Goal: Transaction & Acquisition: Subscribe to service/newsletter

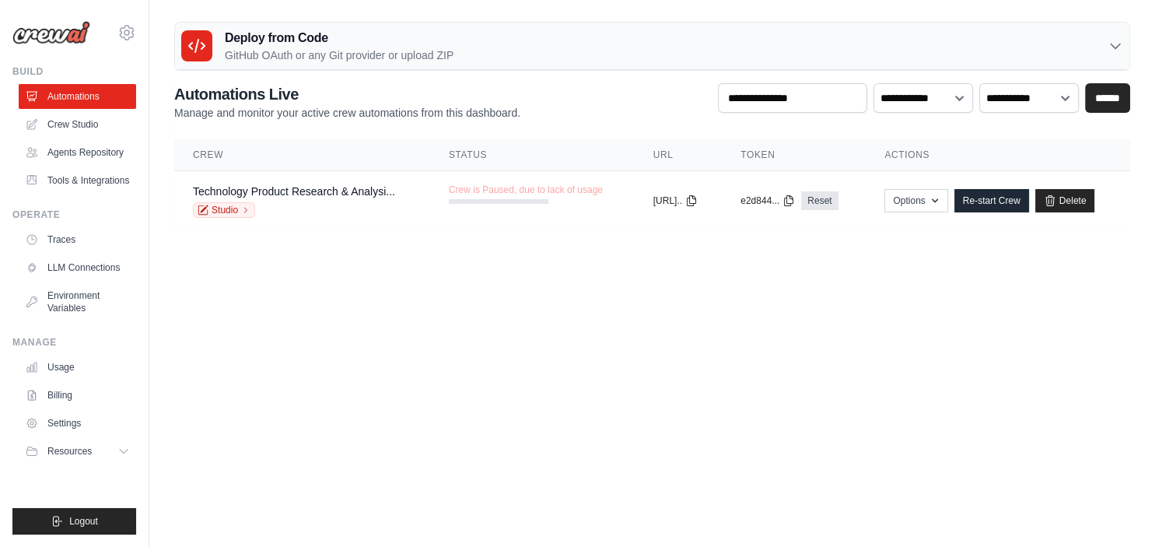
click at [446, 265] on body "[EMAIL_ADDRESS][DOMAIN_NAME] Settings Build Automations" at bounding box center [577, 273] width 1155 height 547
click at [61, 394] on link "Billing" at bounding box center [78, 395] width 117 height 25
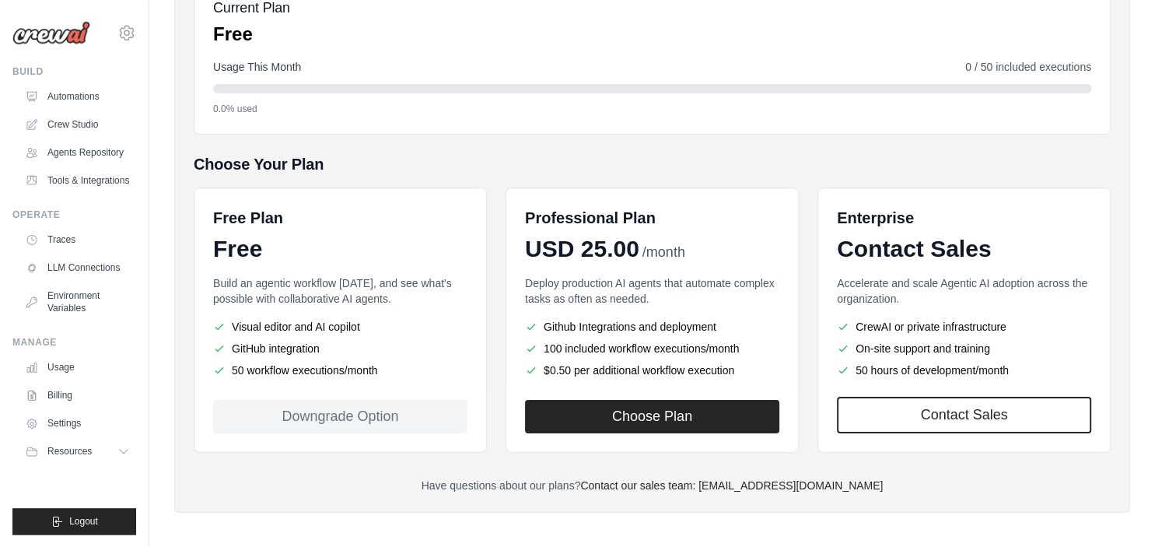
scroll to position [203, 0]
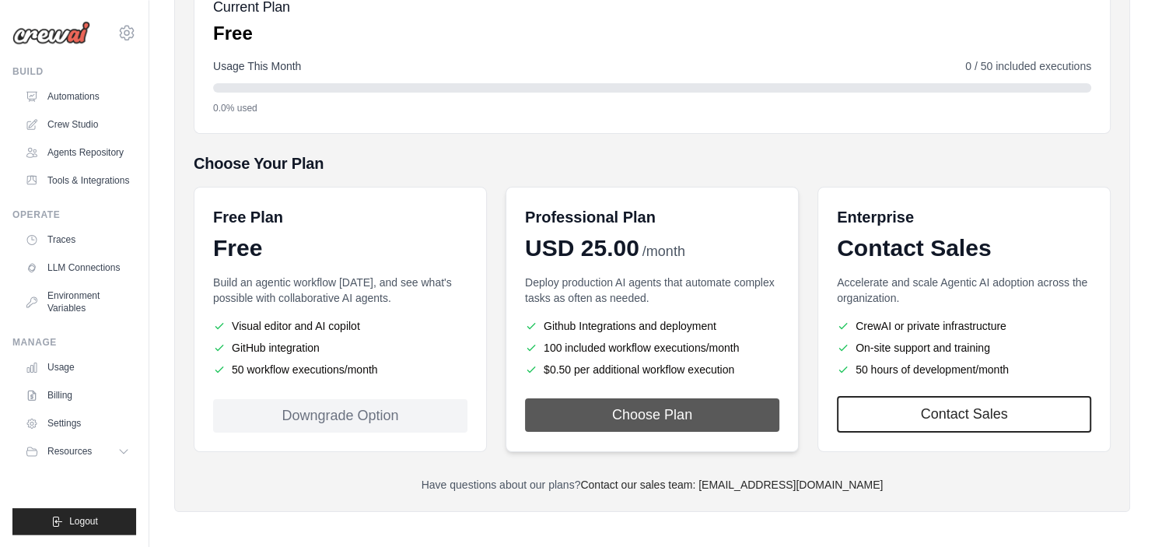
click at [645, 412] on button "Choose Plan" at bounding box center [652, 414] width 254 height 33
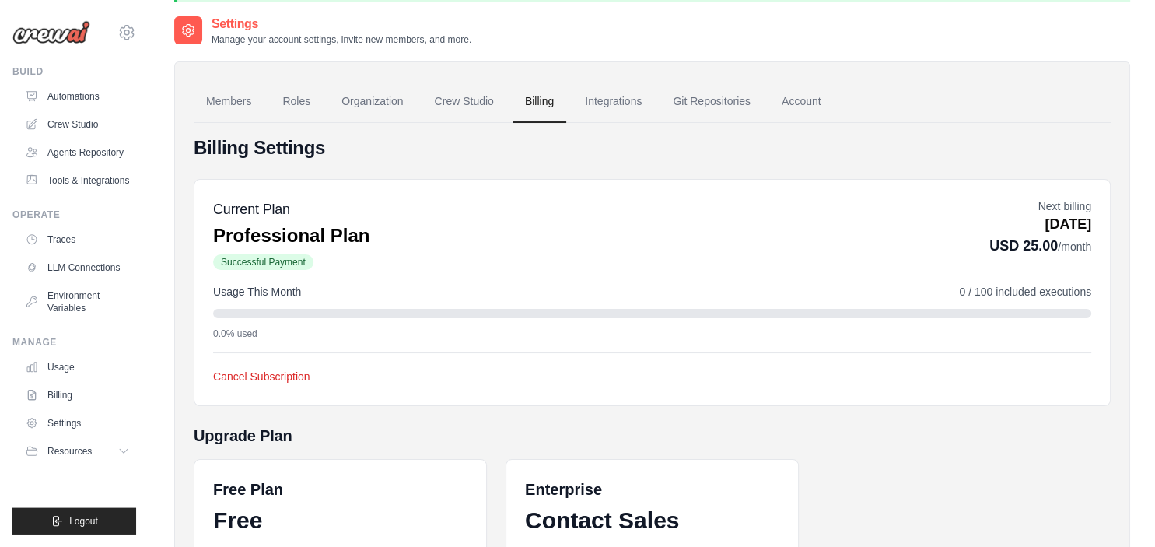
scroll to position [53, 0]
click at [73, 367] on link "Usage" at bounding box center [78, 367] width 117 height 25
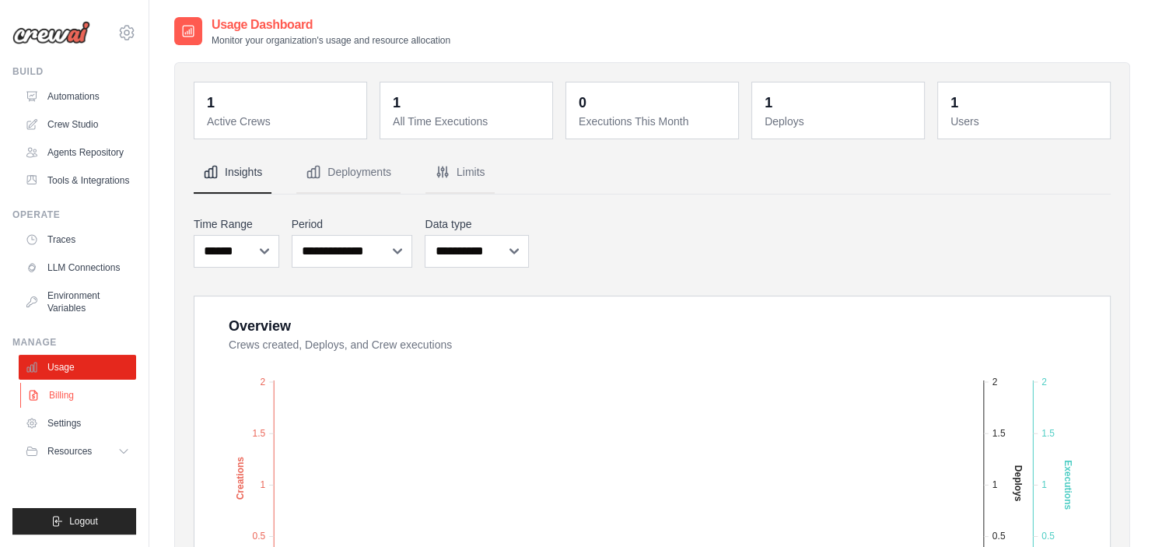
click at [58, 394] on link "Billing" at bounding box center [78, 395] width 117 height 25
